Goal: Entertainment & Leisure: Consume media (video, audio)

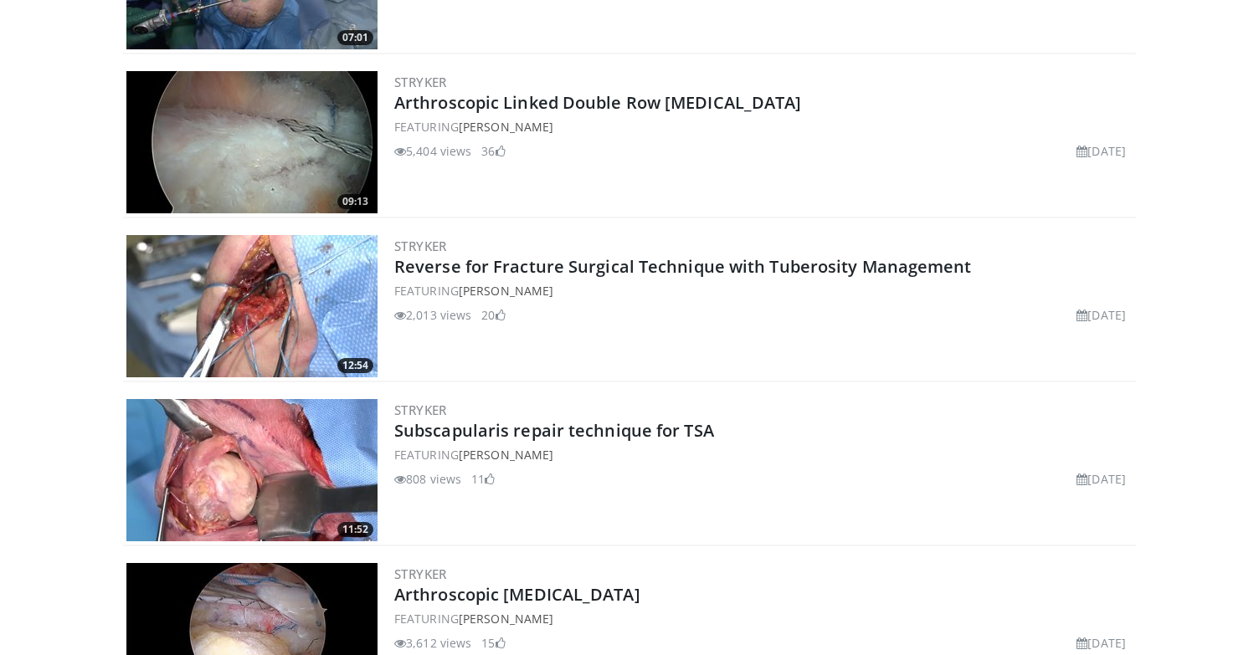
scroll to position [1909, 0]
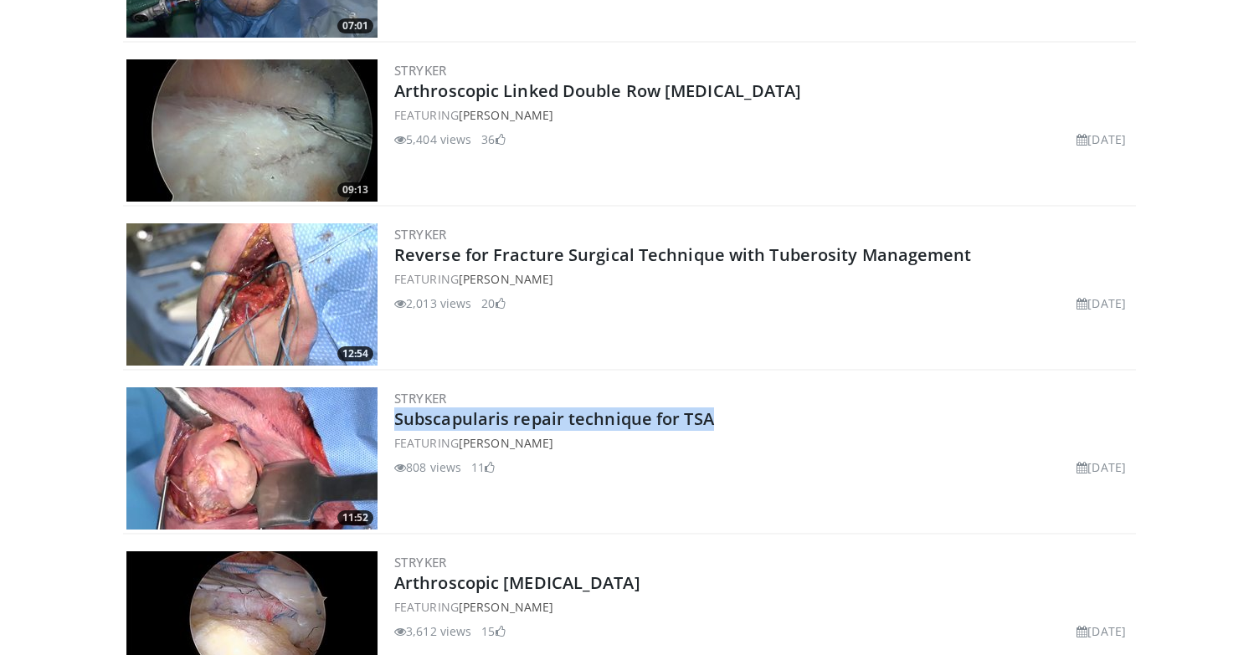
click at [315, 290] on img at bounding box center [251, 295] width 251 height 142
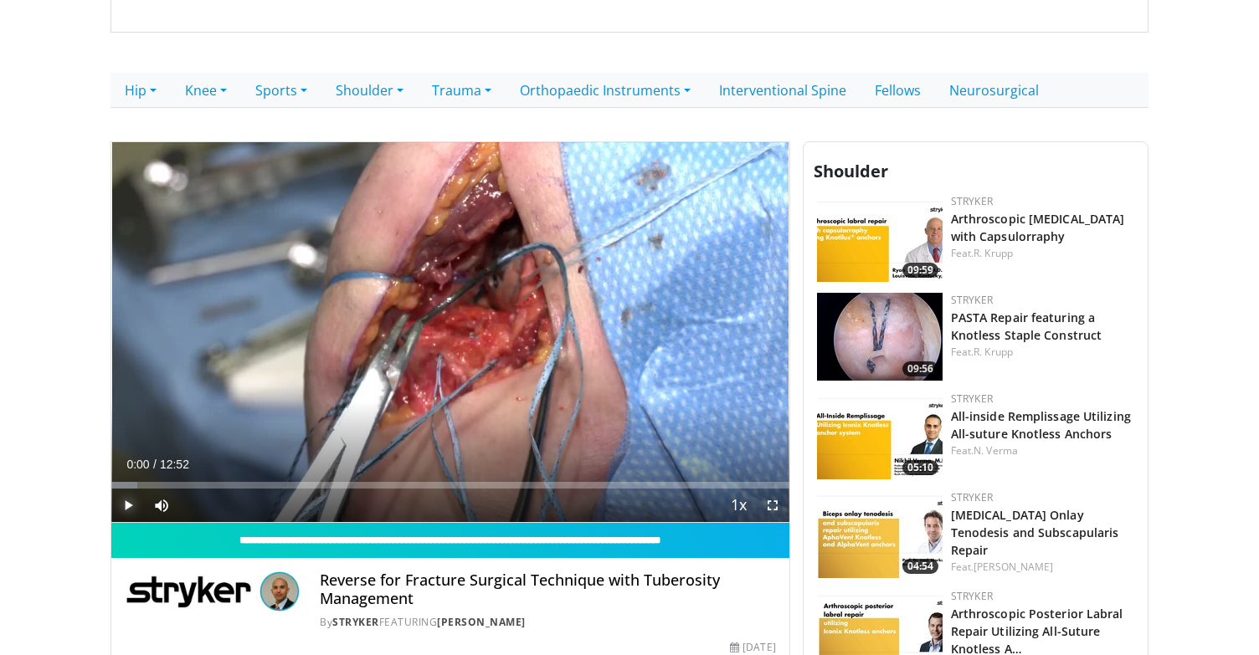
click at [129, 497] on span "Video Player" at bounding box center [127, 505] width 33 height 33
click at [128, 507] on span "Video Player" at bounding box center [127, 505] width 33 height 33
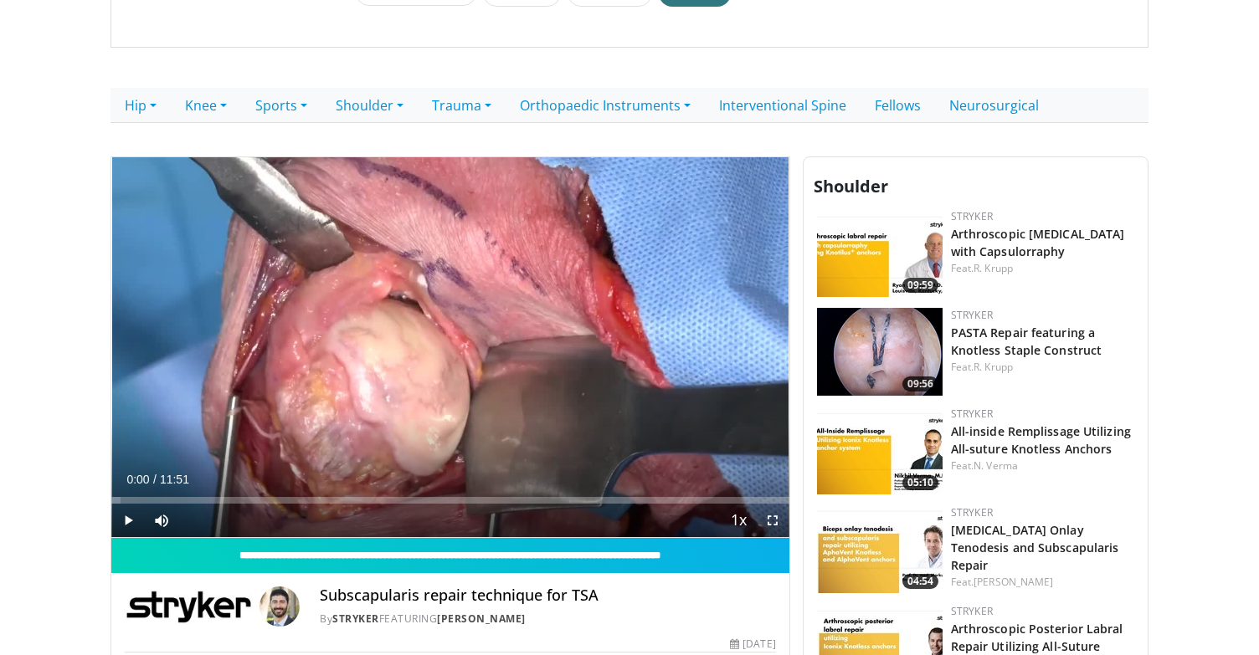
scroll to position [315, 0]
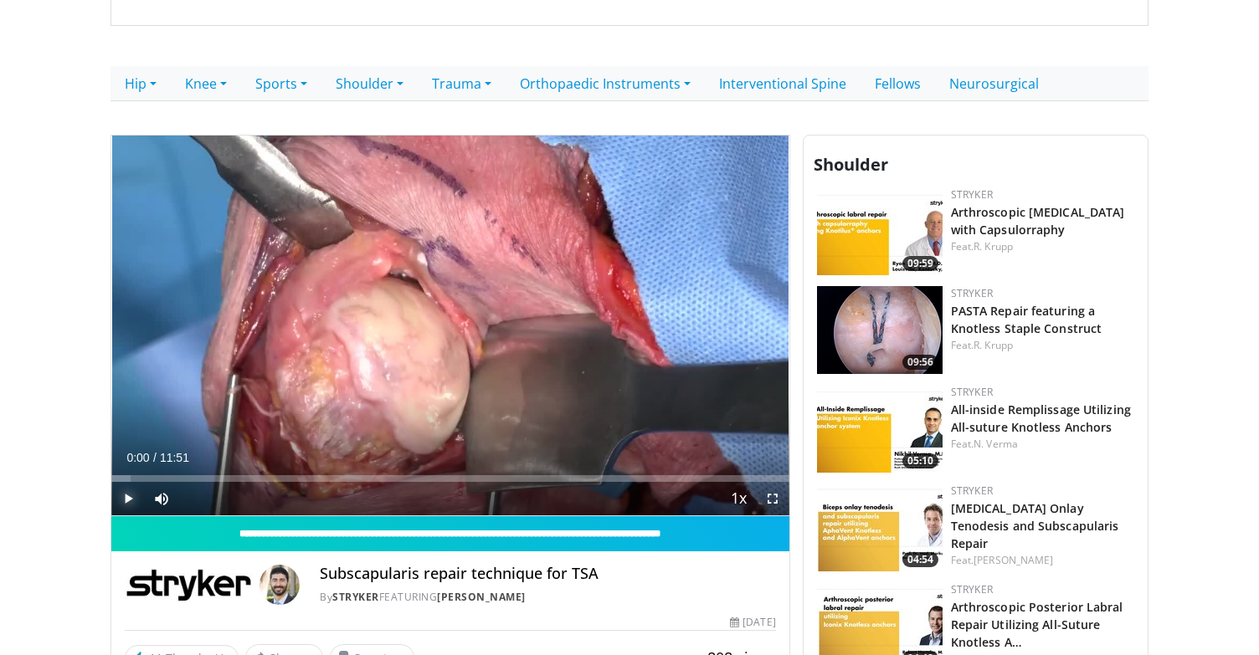
click at [130, 503] on span "Video Player" at bounding box center [127, 498] width 33 height 33
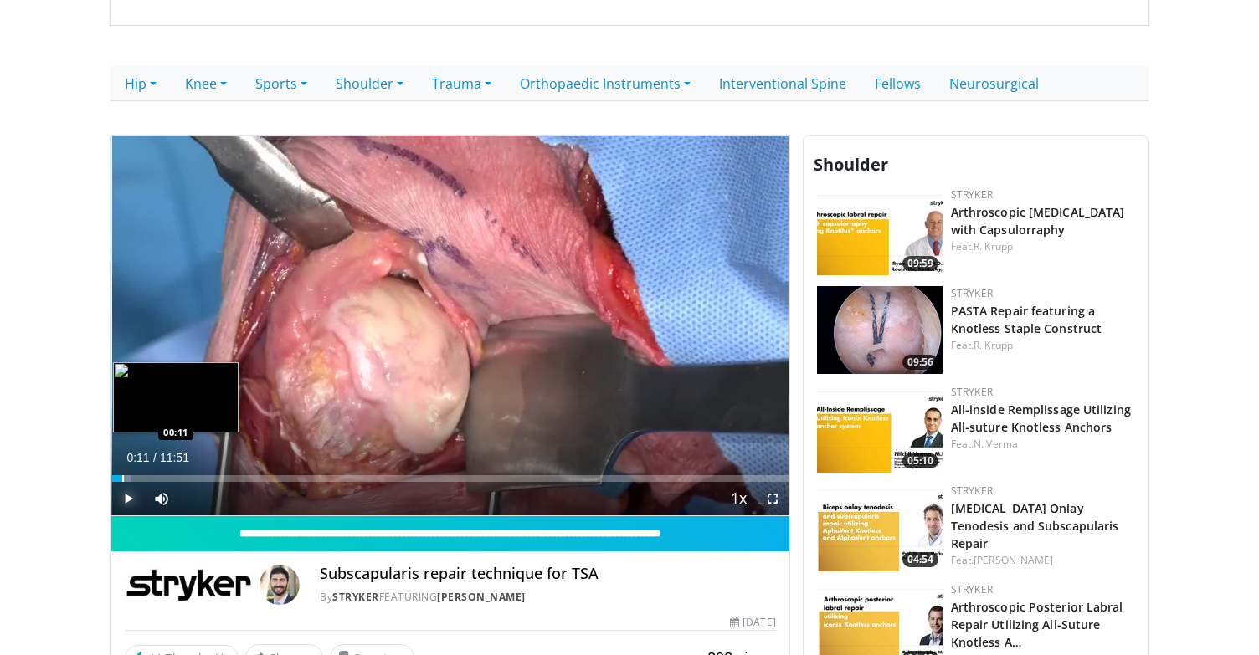
click at [122, 480] on div "Progress Bar" at bounding box center [123, 478] width 2 height 7
click at [133, 478] on div "Progress Bar" at bounding box center [134, 478] width 2 height 7
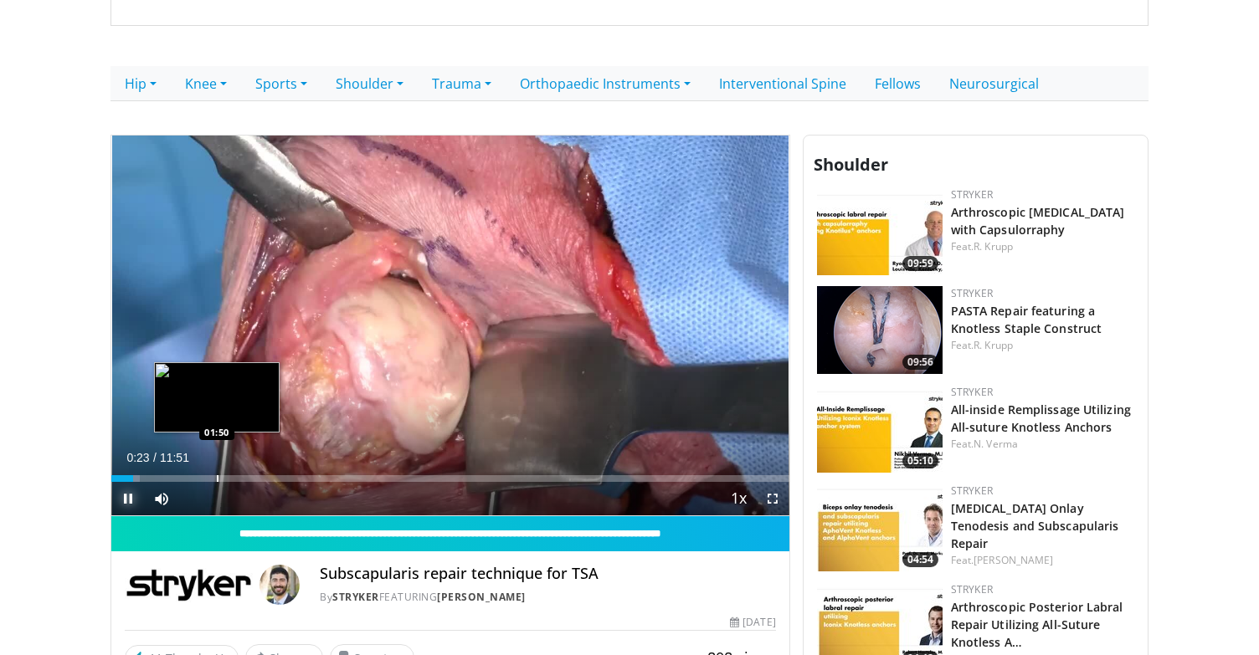
click at [217, 481] on div "Progress Bar" at bounding box center [218, 478] width 2 height 7
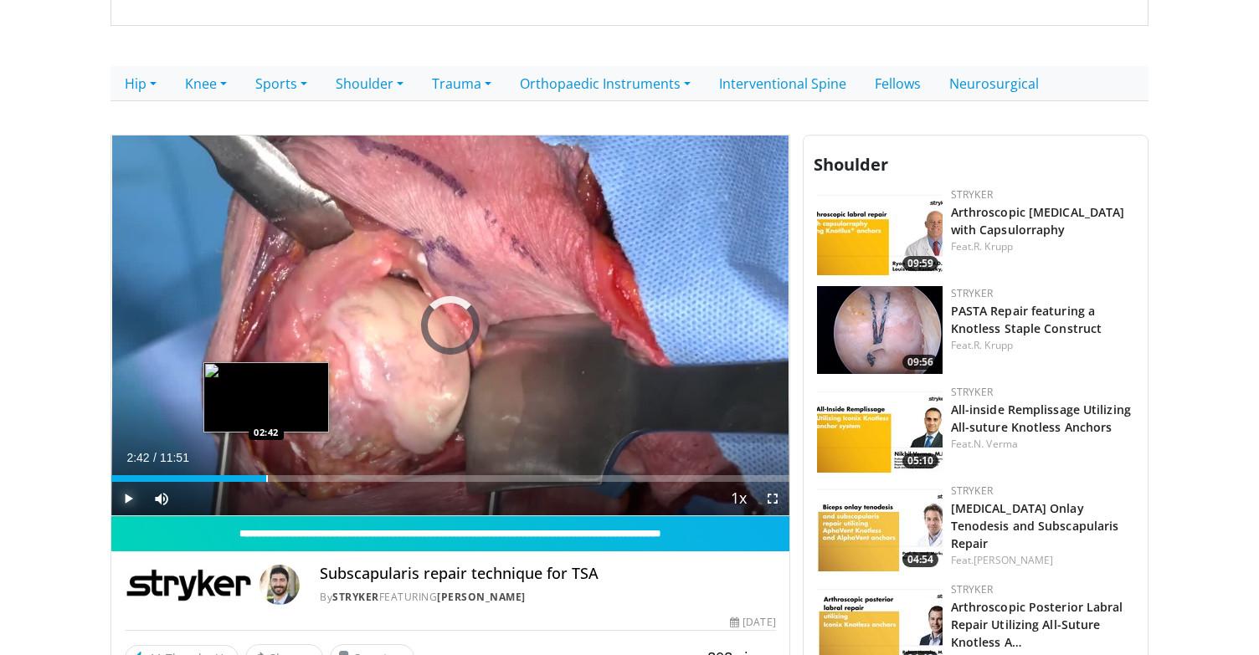
click at [266, 480] on div "Progress Bar" at bounding box center [267, 478] width 2 height 7
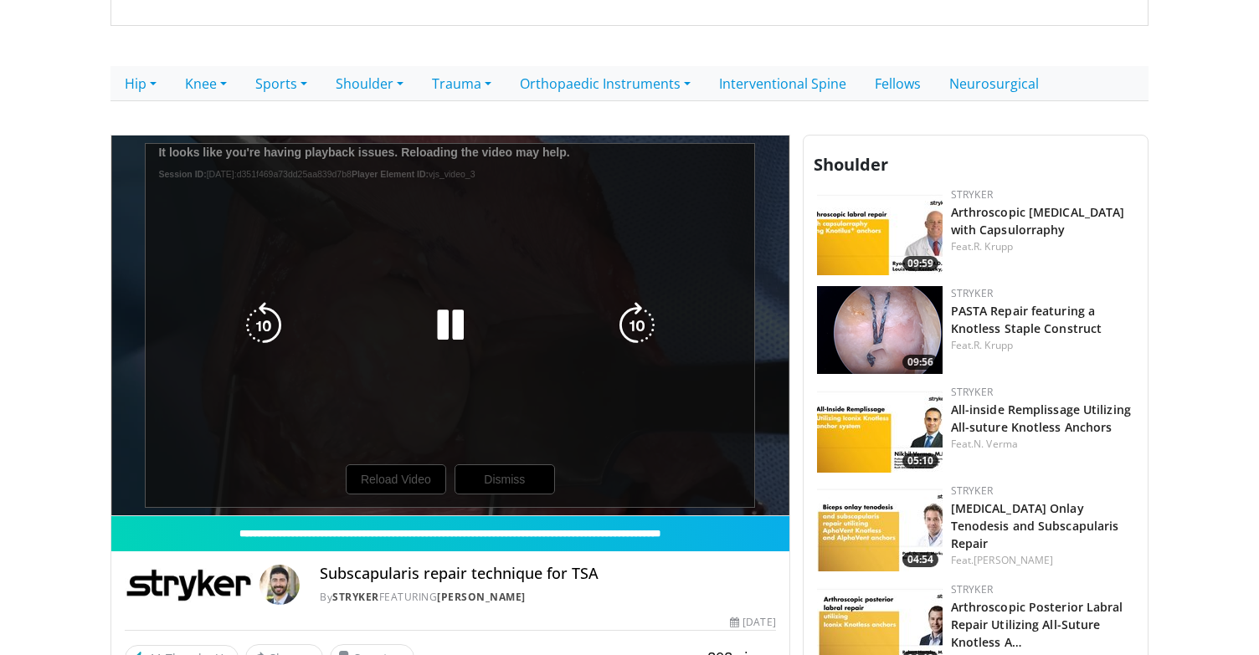
click at [513, 480] on div "10 seconds Tap to unmute" at bounding box center [450, 326] width 678 height 381
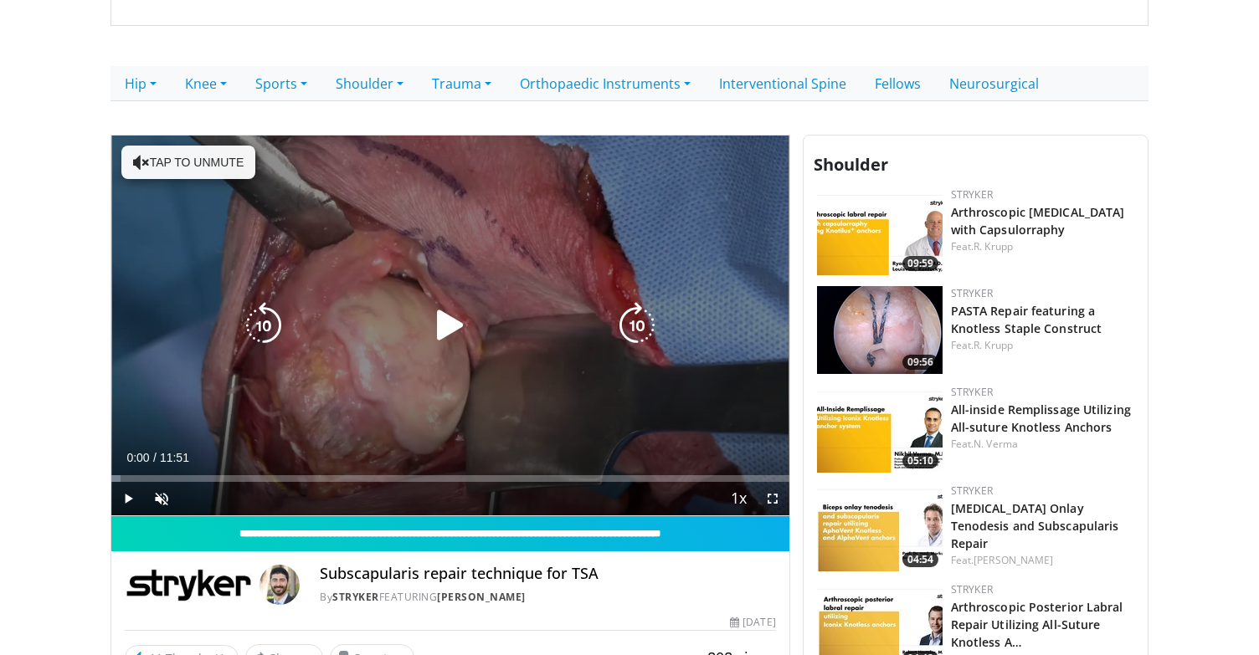
click at [460, 325] on icon "Video Player" at bounding box center [450, 325] width 47 height 47
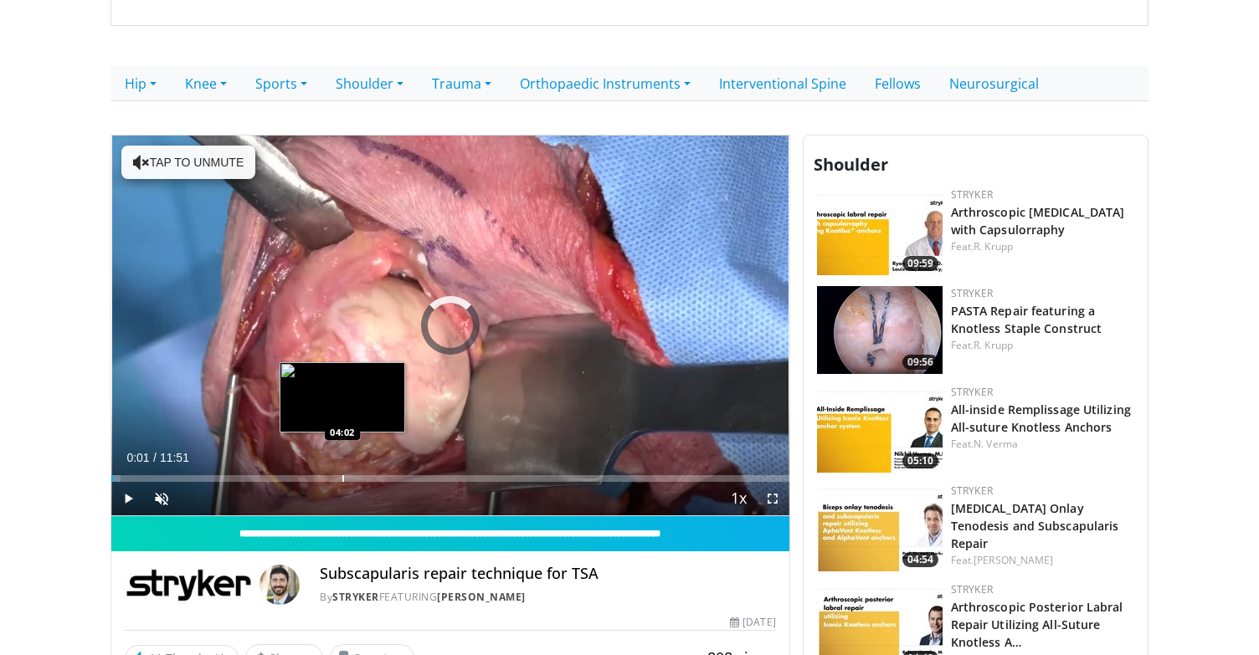
click at [342, 476] on div "Progress Bar" at bounding box center [343, 478] width 2 height 7
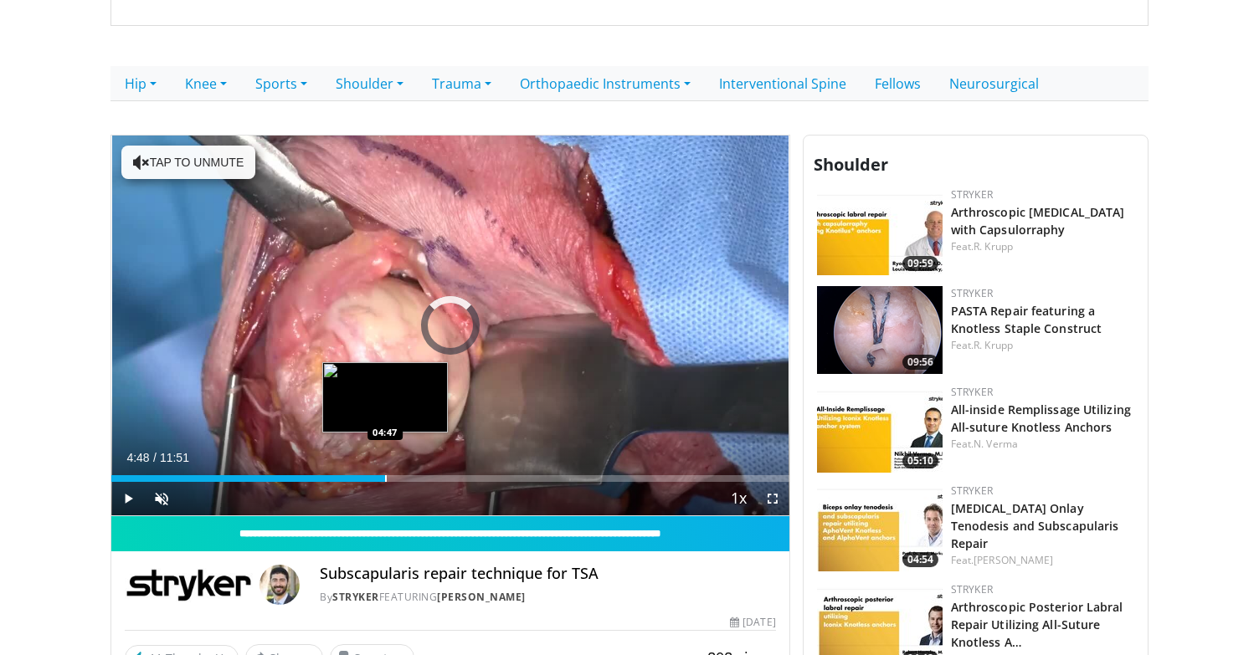
click at [386, 479] on div "Progress Bar" at bounding box center [386, 478] width 2 height 7
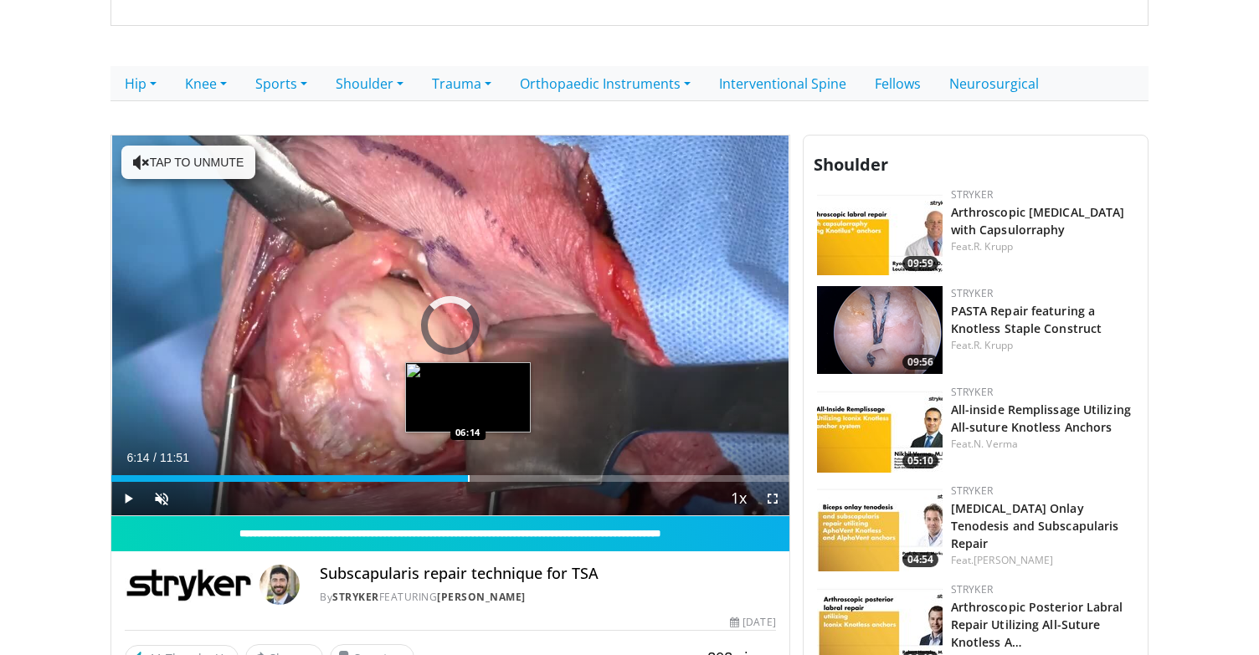
click at [468, 478] on div "Progress Bar" at bounding box center [469, 478] width 2 height 7
